Goal: Information Seeking & Learning: Learn about a topic

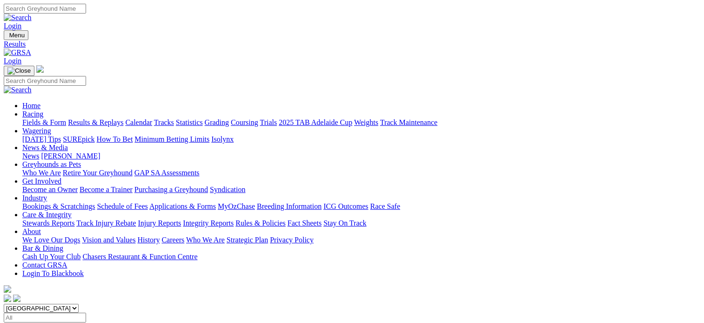
click at [110, 118] on link "Results & Replays" at bounding box center [95, 122] width 55 height 8
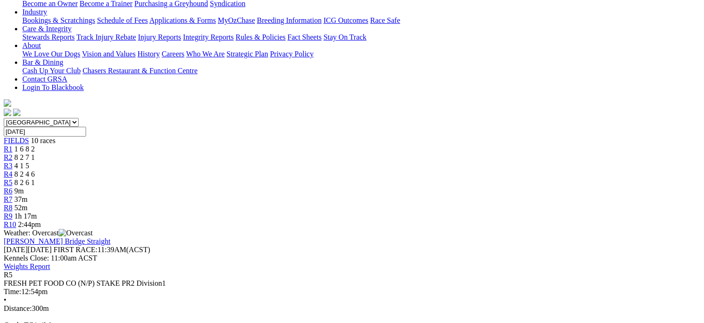
scroll to position [186, 0]
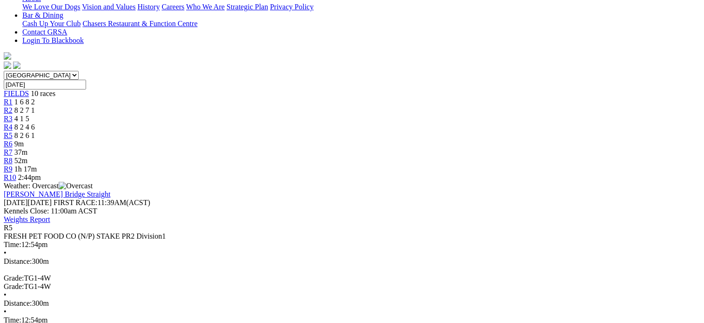
scroll to position [140, 0]
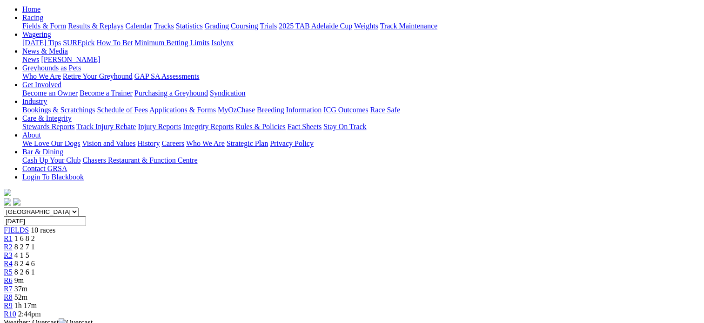
scroll to position [47, 0]
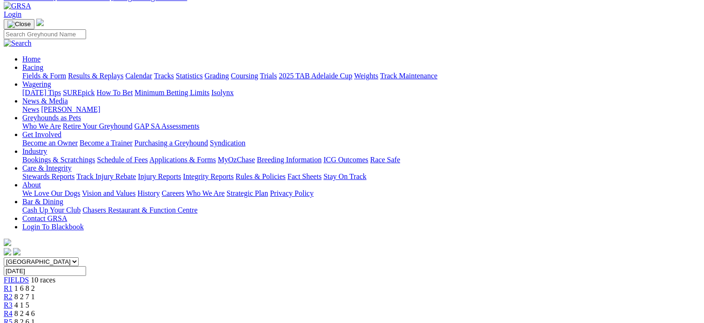
click at [35, 309] on span "8 2 4 6" at bounding box center [24, 313] width 20 height 8
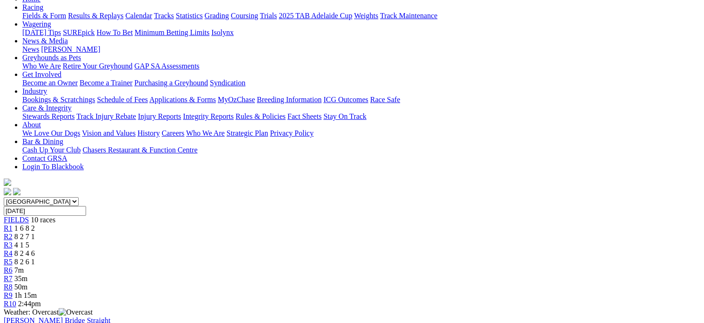
scroll to position [93, 0]
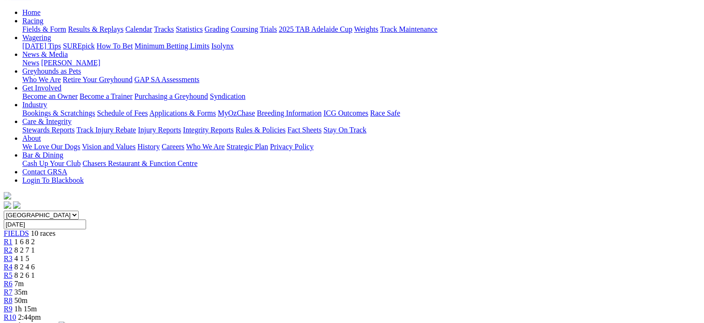
click at [13, 254] on span "R3" at bounding box center [8, 258] width 9 height 8
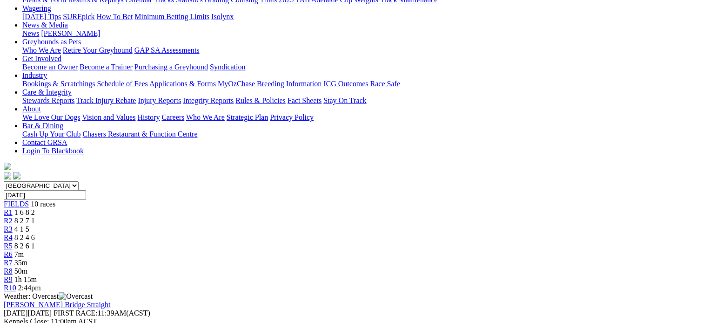
scroll to position [93, 0]
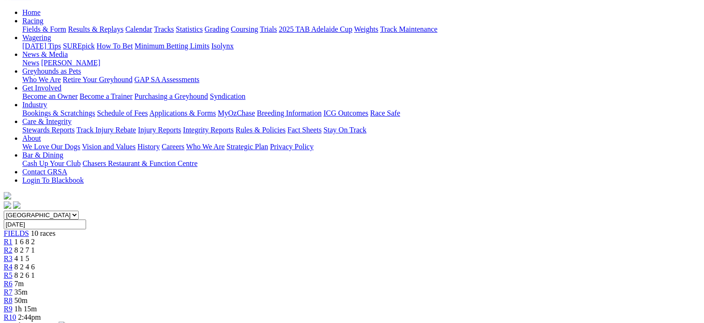
click at [13, 246] on span "R2" at bounding box center [8, 250] width 9 height 8
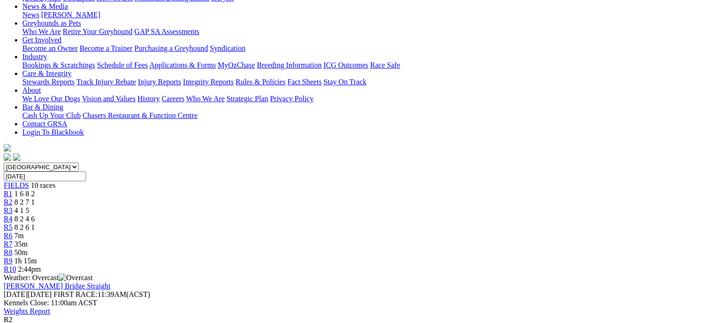
scroll to position [93, 0]
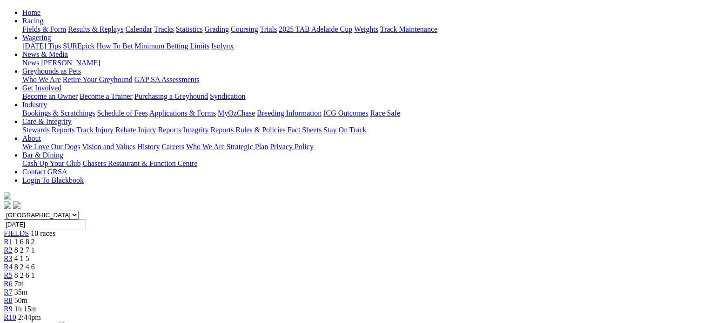
click at [13, 237] on link "R1" at bounding box center [8, 241] width 9 height 8
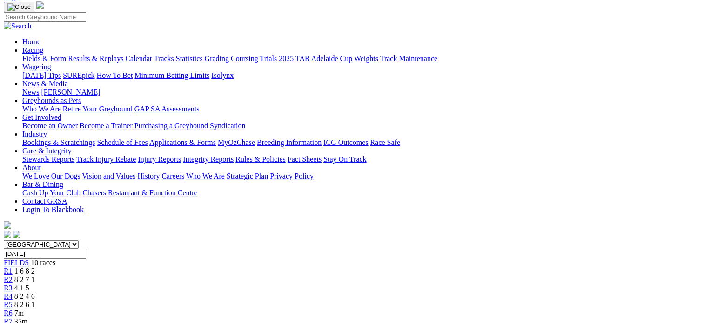
scroll to position [47, 0]
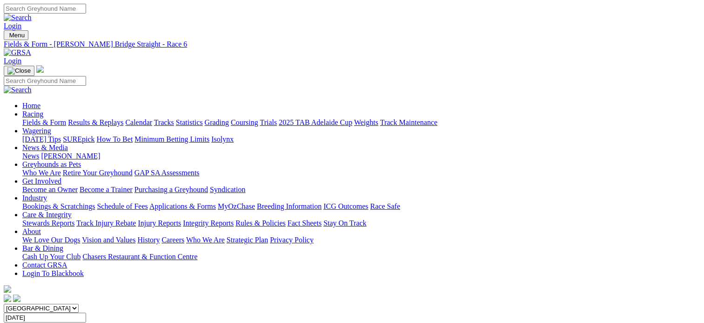
click at [36, 118] on link "Fields & Form" at bounding box center [44, 122] width 44 height 8
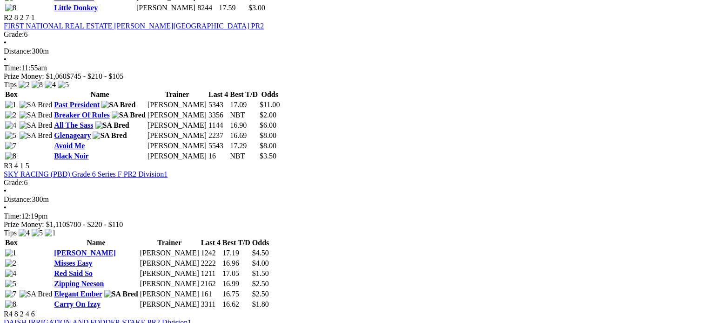
scroll to position [605, 0]
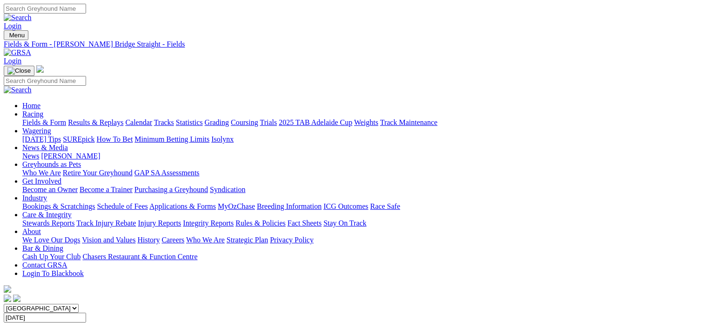
click at [122, 118] on link "Results & Replays" at bounding box center [95, 122] width 55 height 8
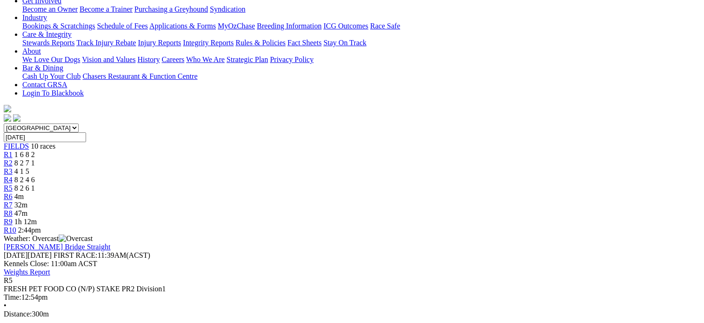
scroll to position [186, 0]
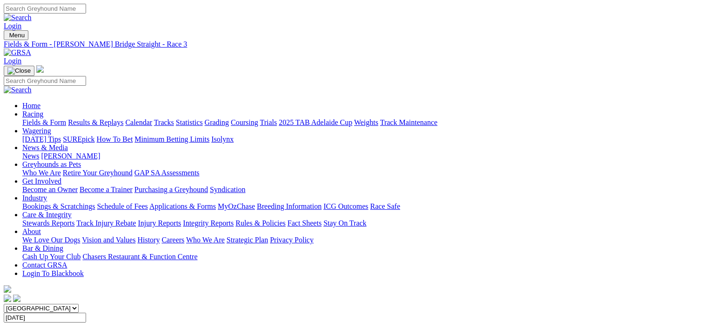
click at [26, 118] on link "Fields & Form" at bounding box center [44, 122] width 44 height 8
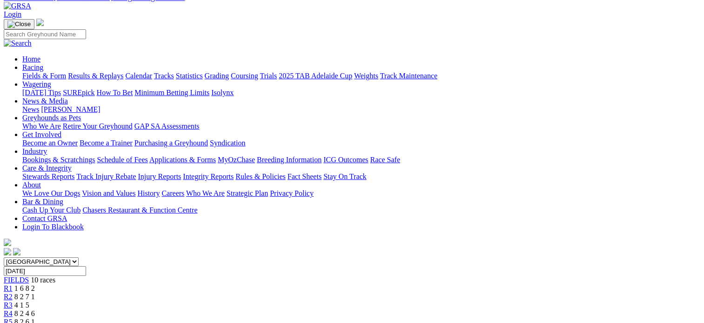
scroll to position [47, 0]
click at [35, 318] on span "8 2 6 1" at bounding box center [24, 322] width 20 height 8
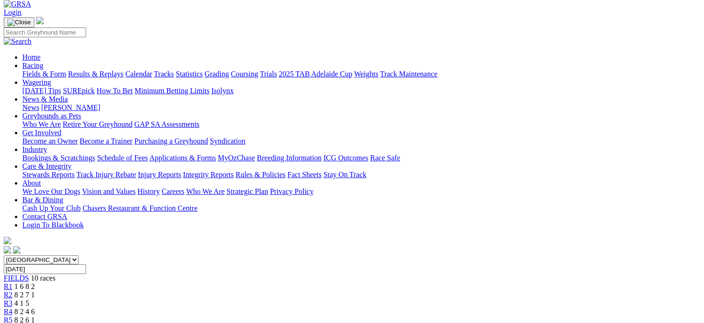
scroll to position [47, 0]
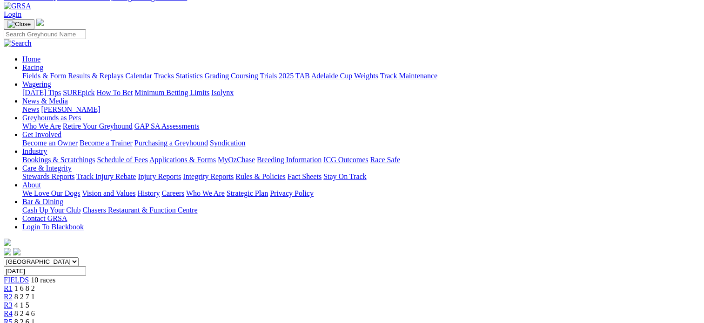
click at [296, 309] on div "R4 8 2 4 6" at bounding box center [352, 313] width 697 height 8
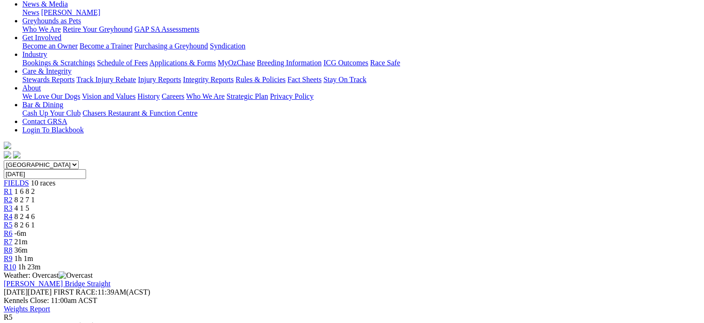
scroll to position [93, 0]
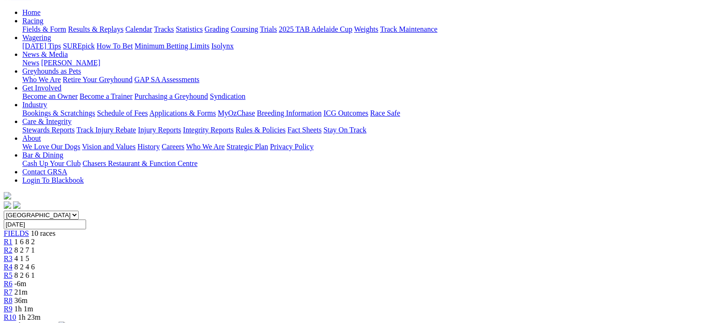
click at [35, 263] on span "8 2 4 6" at bounding box center [24, 267] width 20 height 8
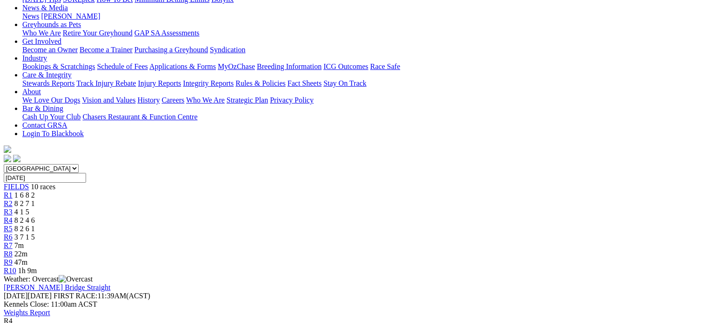
scroll to position [93, 0]
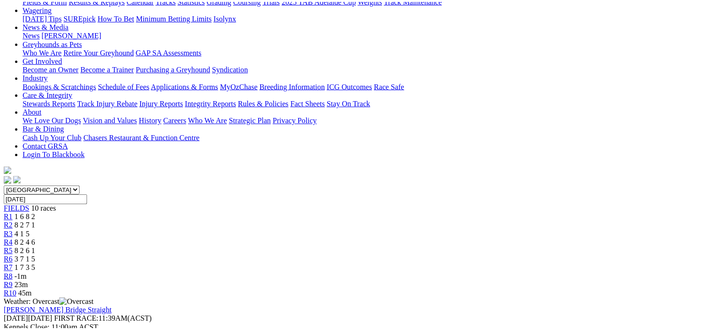
scroll to position [140, 0]
